Goal: Transaction & Acquisition: Purchase product/service

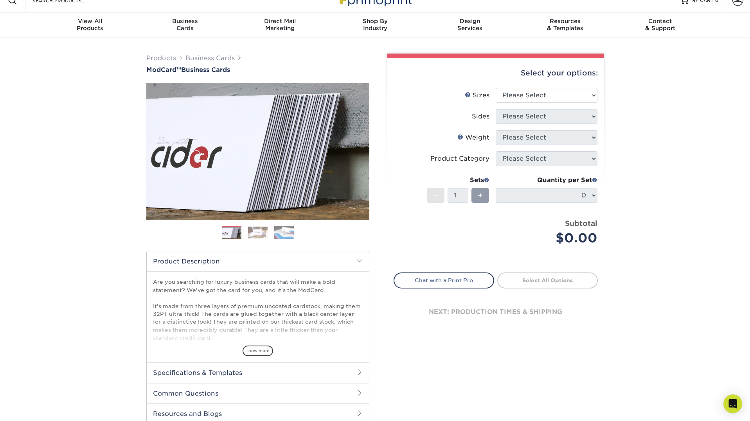
scroll to position [70, 0]
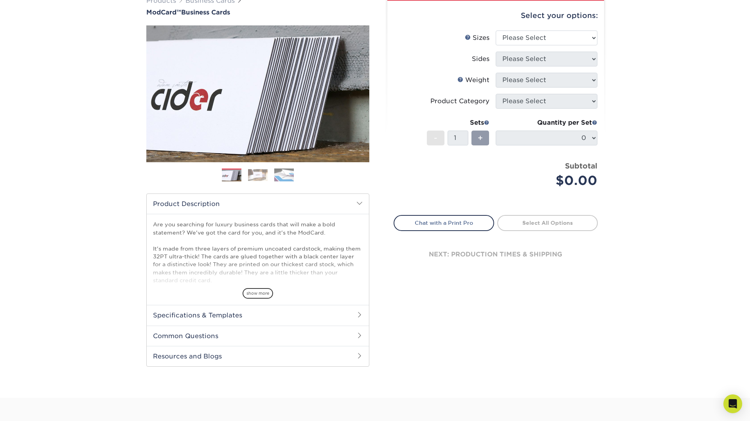
click at [262, 313] on h2 "Specifications & Templates" at bounding box center [258, 315] width 222 height 20
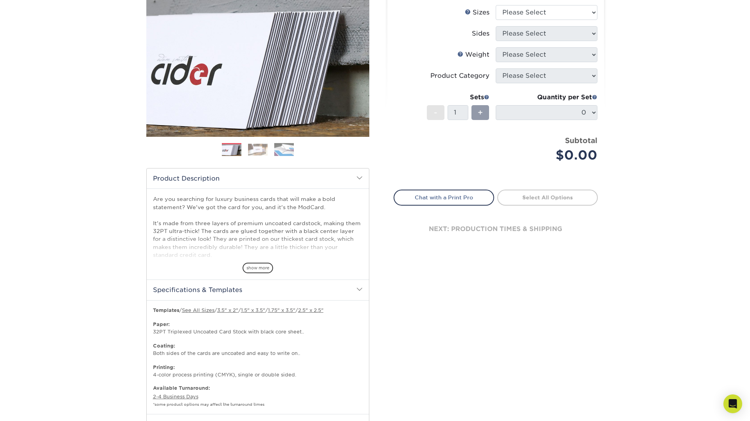
scroll to position [97, 0]
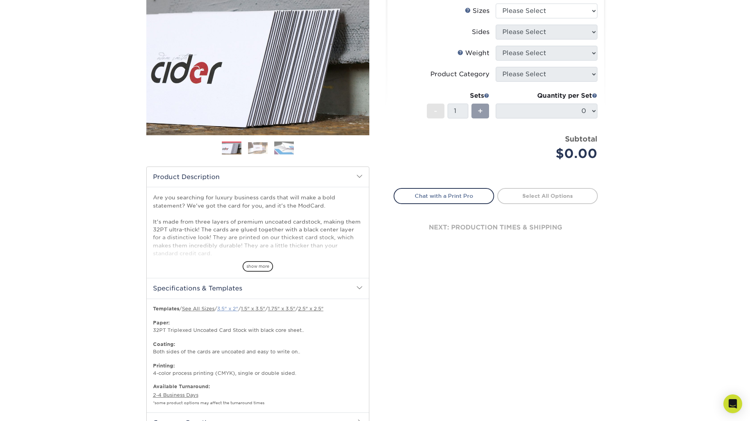
click at [226, 306] on link "3.5" x 2"" at bounding box center [227, 309] width 21 height 6
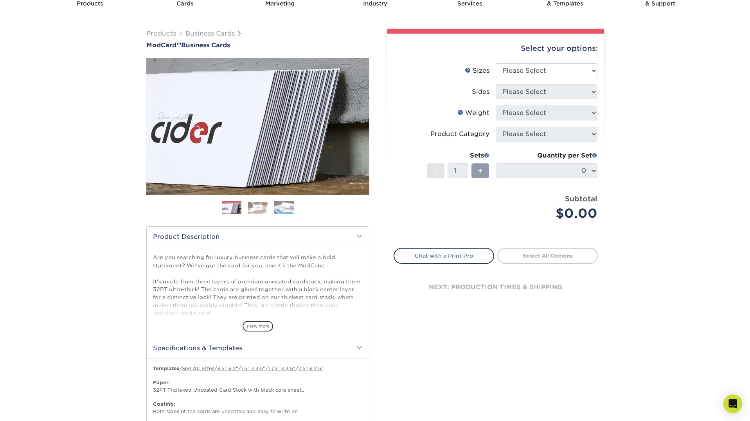
scroll to position [0, 0]
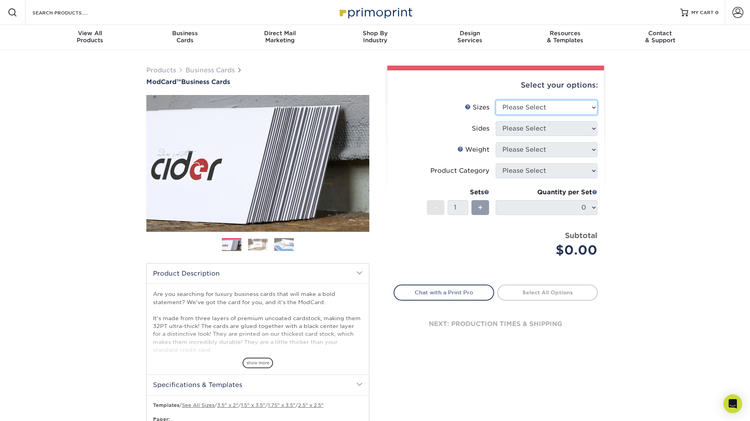
click at [542, 108] on select "Please Select 1.5" x 3.5" - Mini 1.75" x 3.5" - Mini 2" x 2" - Square 2" x 3" -…" at bounding box center [546, 107] width 102 height 15
select select "2.12x3.38"
click at [557, 125] on select "Please Select Print Both Sides Print Front Only" at bounding box center [546, 128] width 102 height 15
select select "32d3c223-f82c-492b-b915-ba065a00862f"
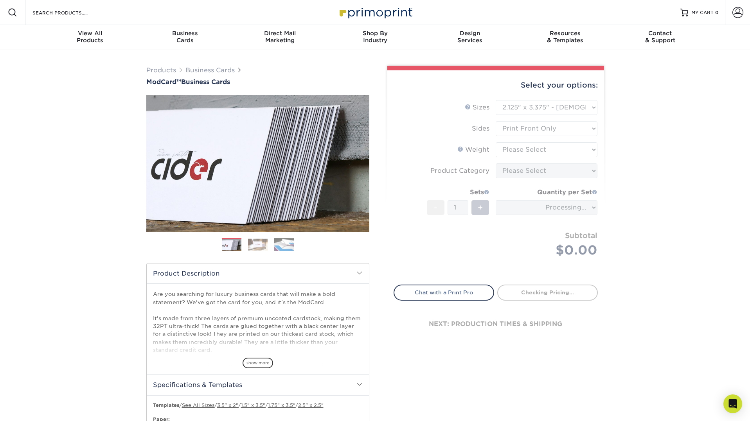
click at [554, 151] on form "Sizes Help Sizes Please Select 1.5" x 3.5" - Mini 1.75" x 3.5" - Mini 2" x 2" -…" at bounding box center [495, 188] width 204 height 176
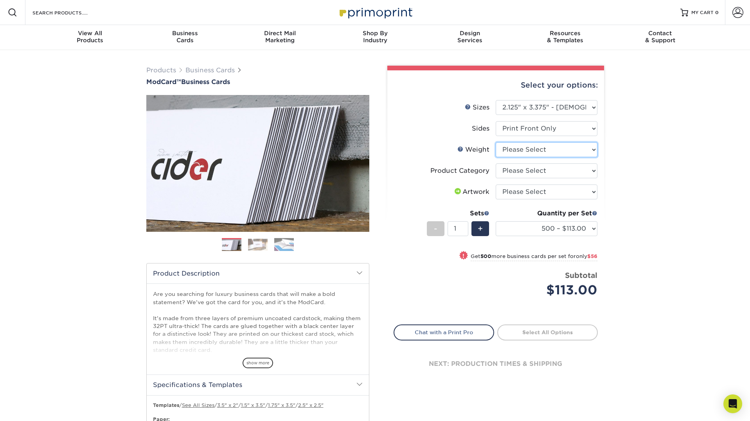
click at [560, 149] on select "Please Select 32PTUCBLK" at bounding box center [546, 149] width 102 height 15
select select "32PTUCBLK"
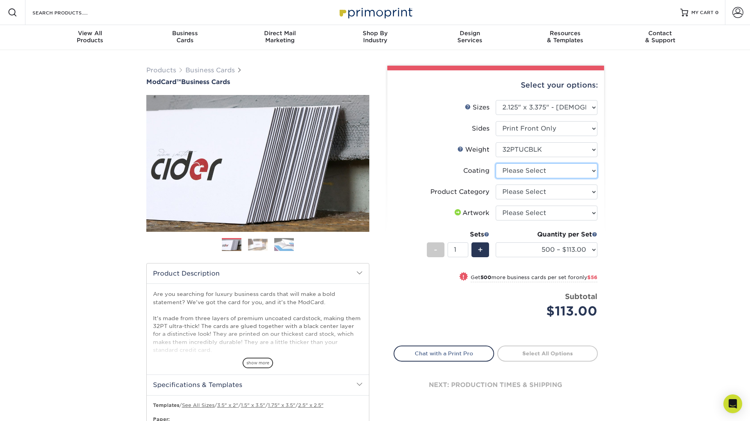
click at [561, 169] on select at bounding box center [546, 170] width 102 height 15
select select "3e7618de-abca-4bda-9f97-8b9129e913d8"
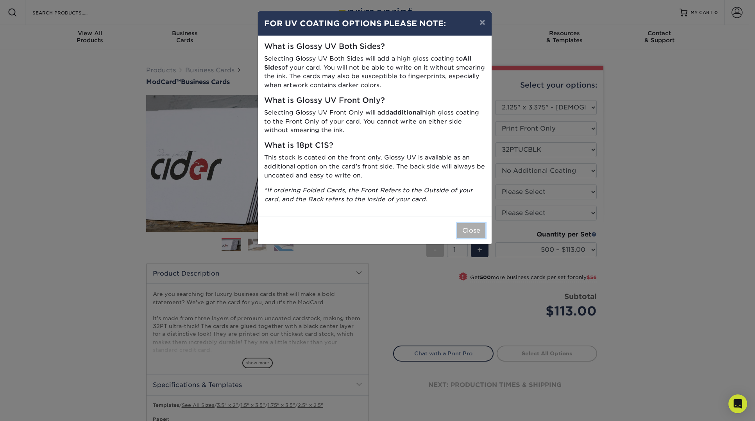
click at [474, 228] on button "Close" at bounding box center [471, 230] width 28 height 15
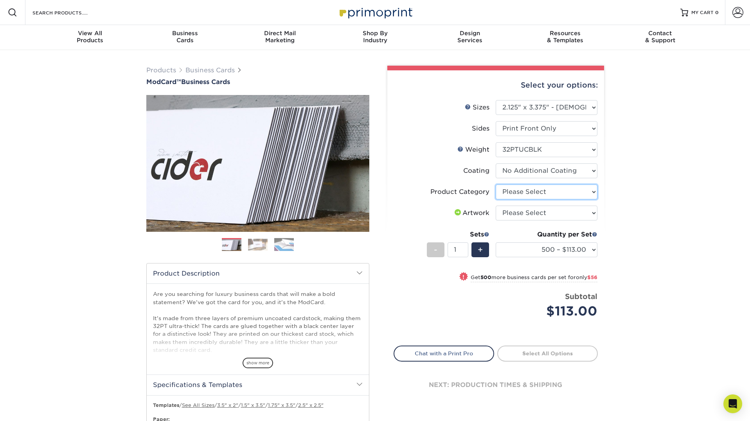
click at [544, 192] on select "Please Select Business Cards" at bounding box center [546, 192] width 102 height 15
select select "3b5148f1-0588-4f88-a218-97bcfdce65c1"
click at [540, 213] on select "Please Select I will upload files I need a design - $100" at bounding box center [546, 213] width 102 height 15
select select "upload"
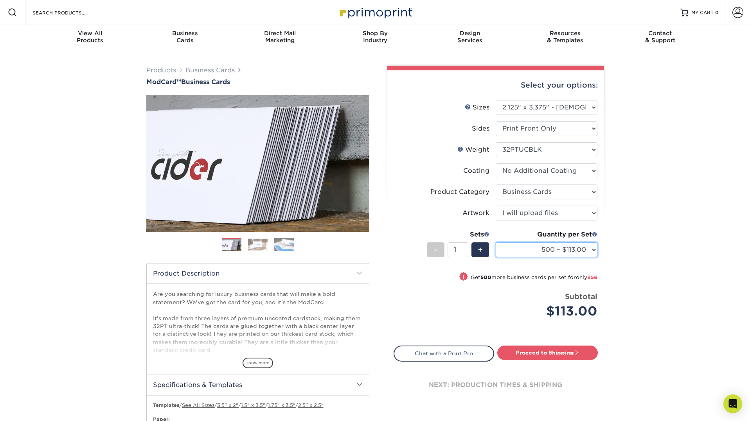
click at [537, 251] on select "500 – $113.00 1000 – $169.00" at bounding box center [546, 249] width 102 height 15
